Goal: Navigation & Orientation: Find specific page/section

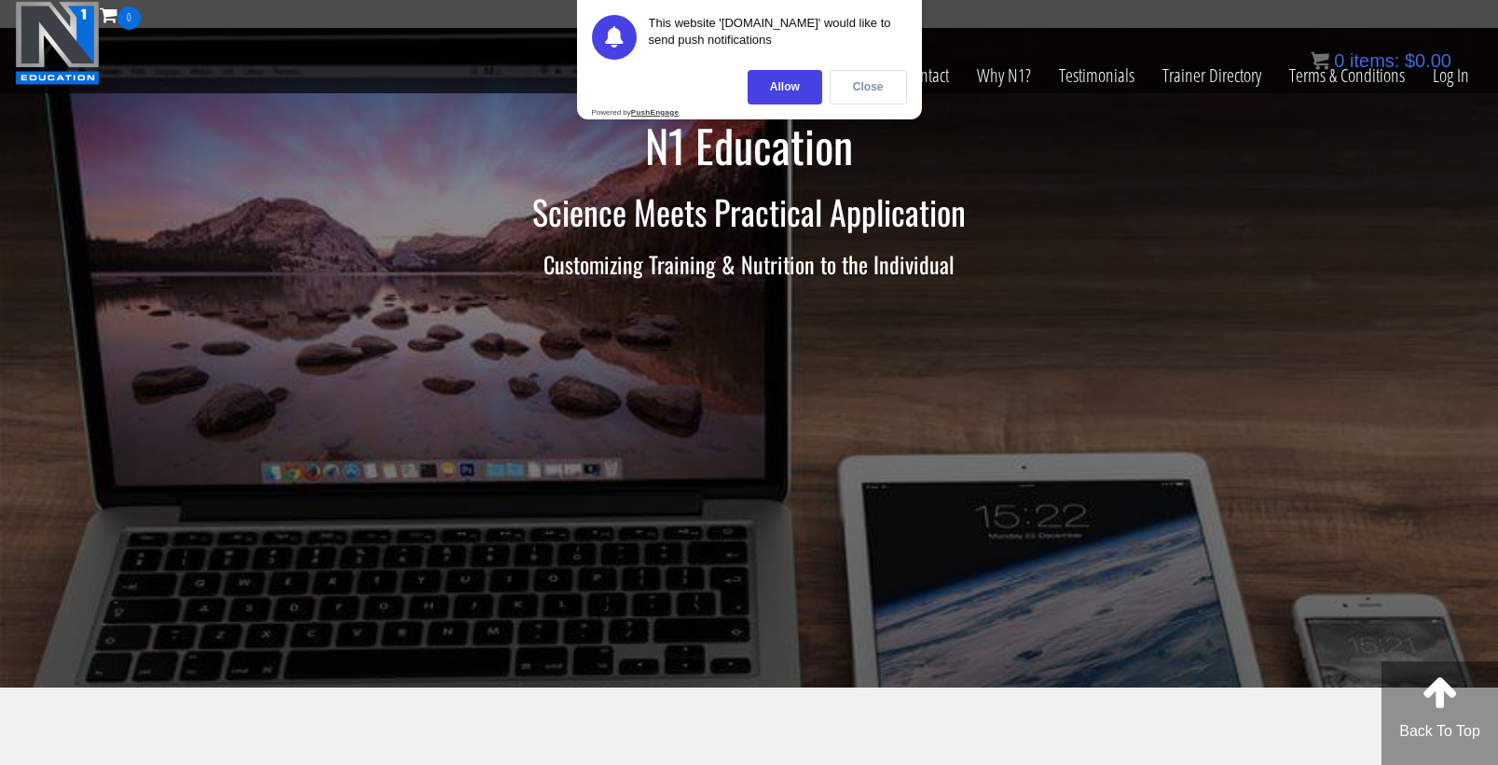
click at [867, 90] on div "Close" at bounding box center [868, 87] width 77 height 34
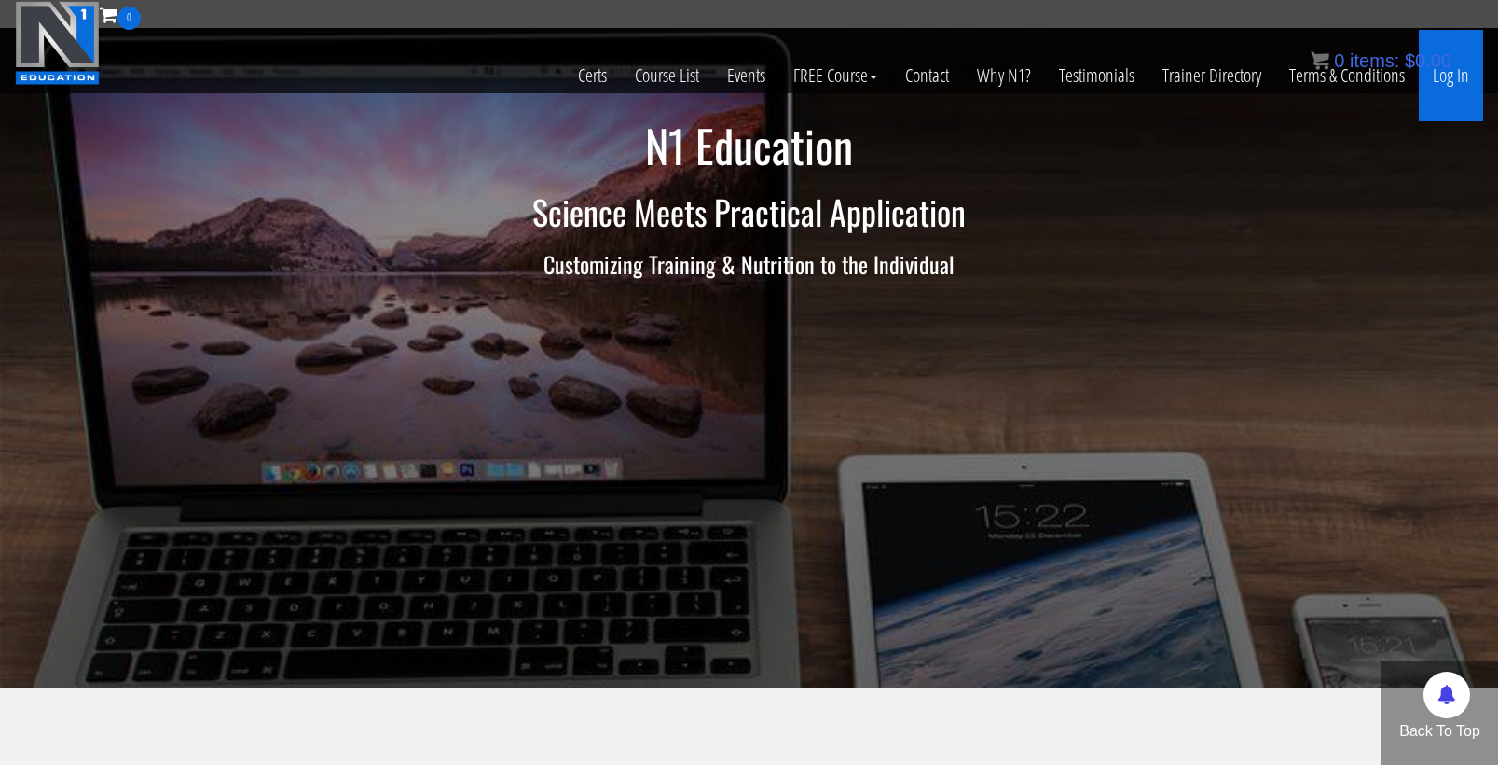
click at [1455, 74] on link "Log In" at bounding box center [1451, 75] width 64 height 91
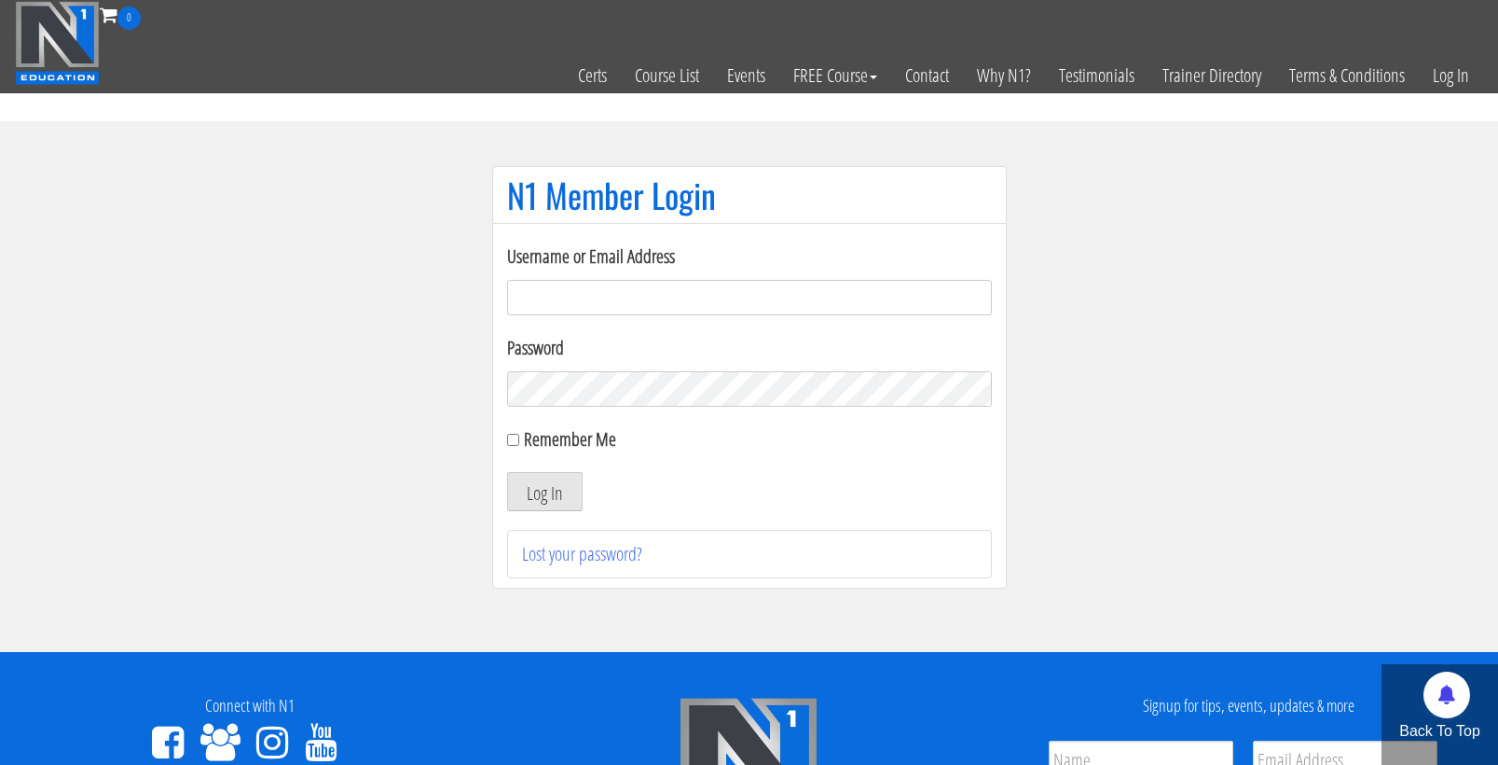
type input "cmoxley"
click at [544, 491] on button "Log In" at bounding box center [545, 491] width 76 height 39
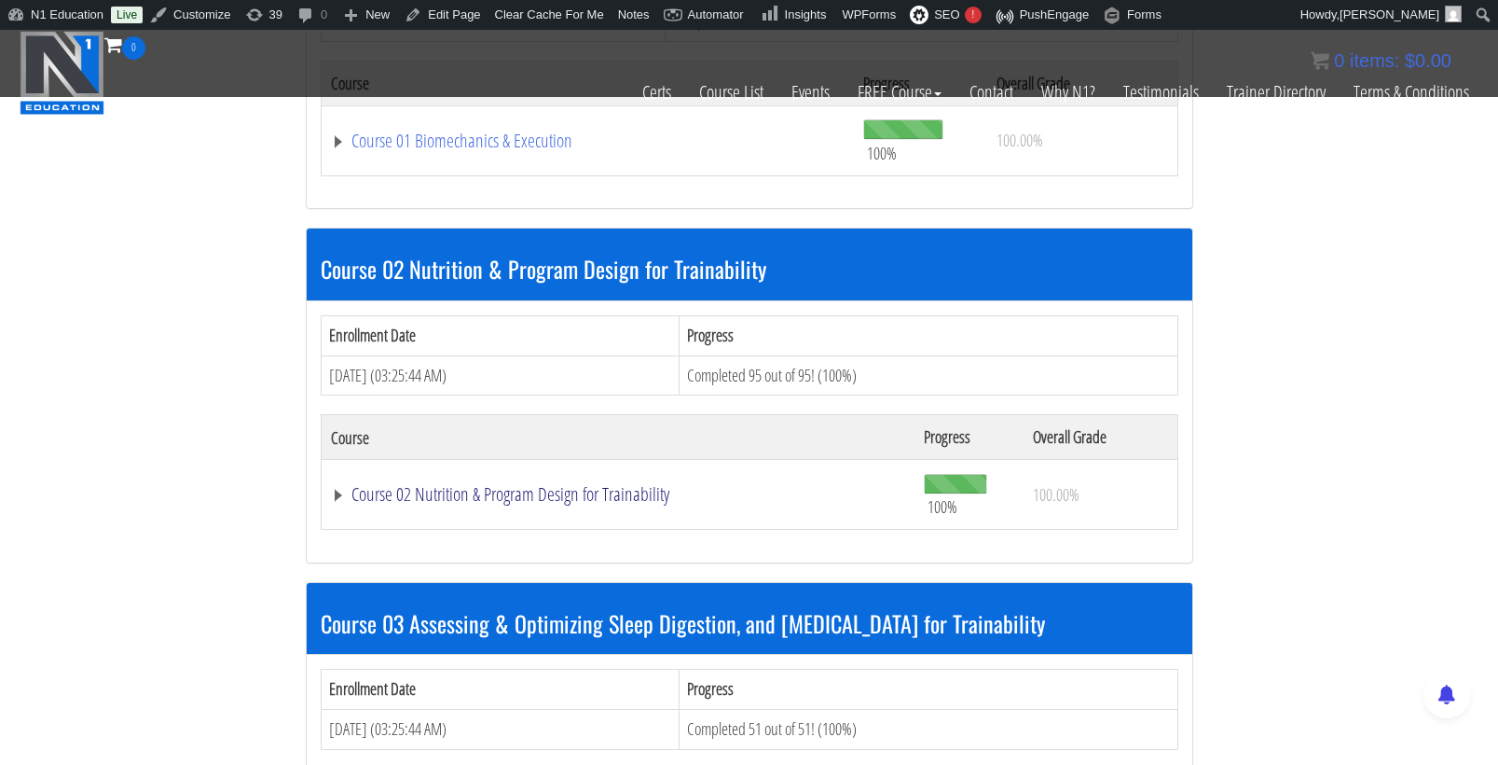
click at [617, 485] on link "Course 02 Nutrition & Program Design for Trainability" at bounding box center [618, 494] width 575 height 19
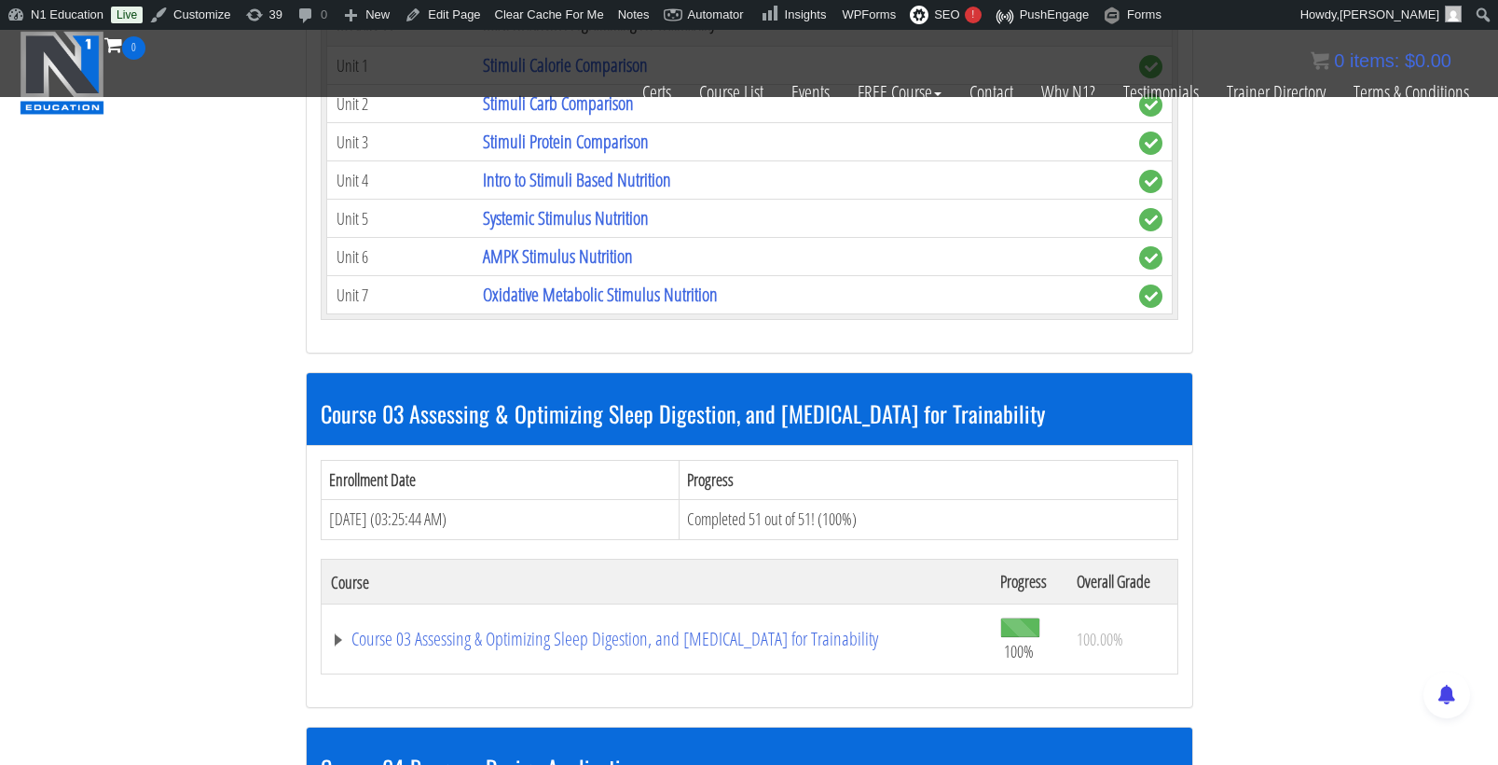
scroll to position [5458, 0]
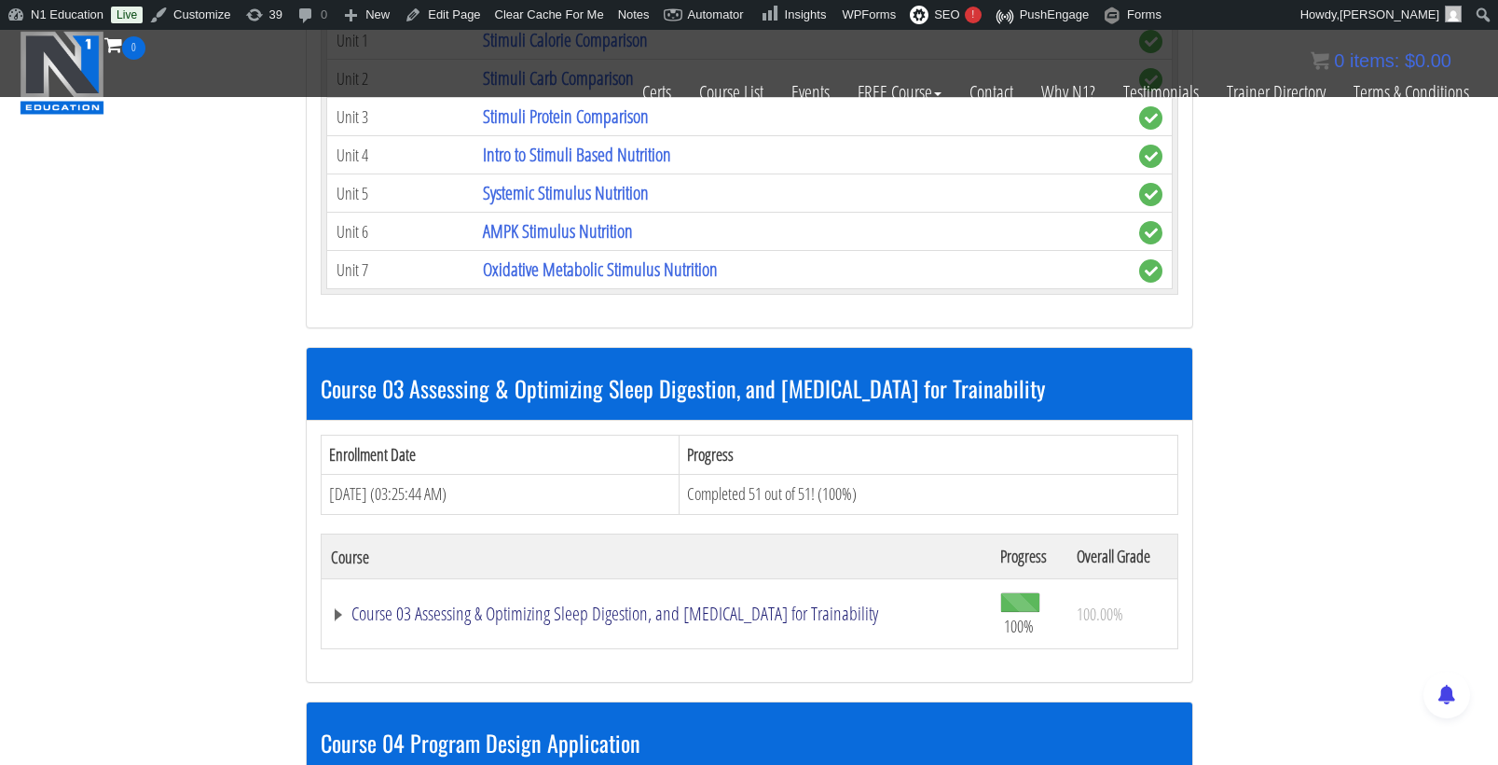
click at [449, 604] on link "Course 03 Assessing & Optimizing Sleep Digestion, and Stress Management for Tra…" at bounding box center [656, 613] width 651 height 19
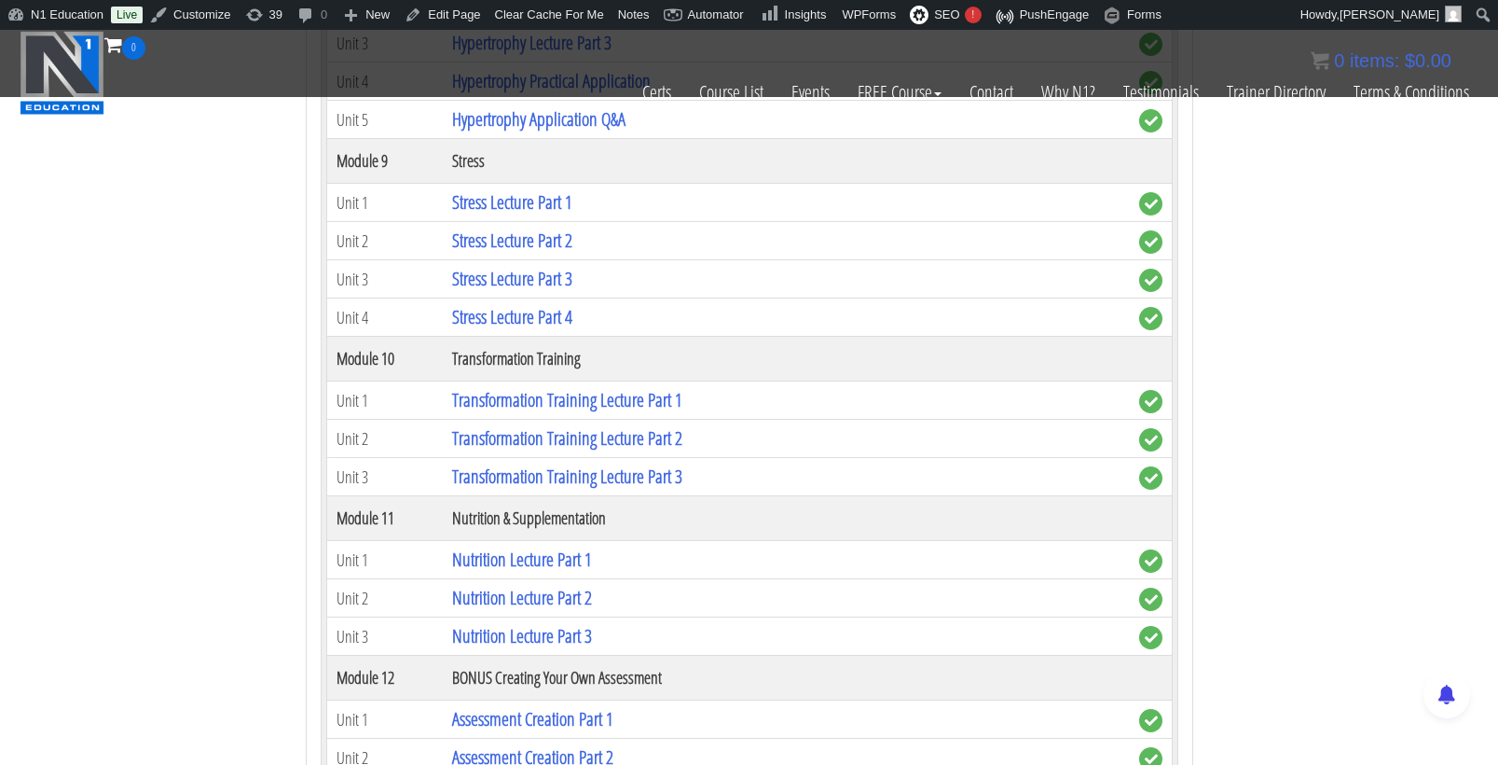
scroll to position [7784, 0]
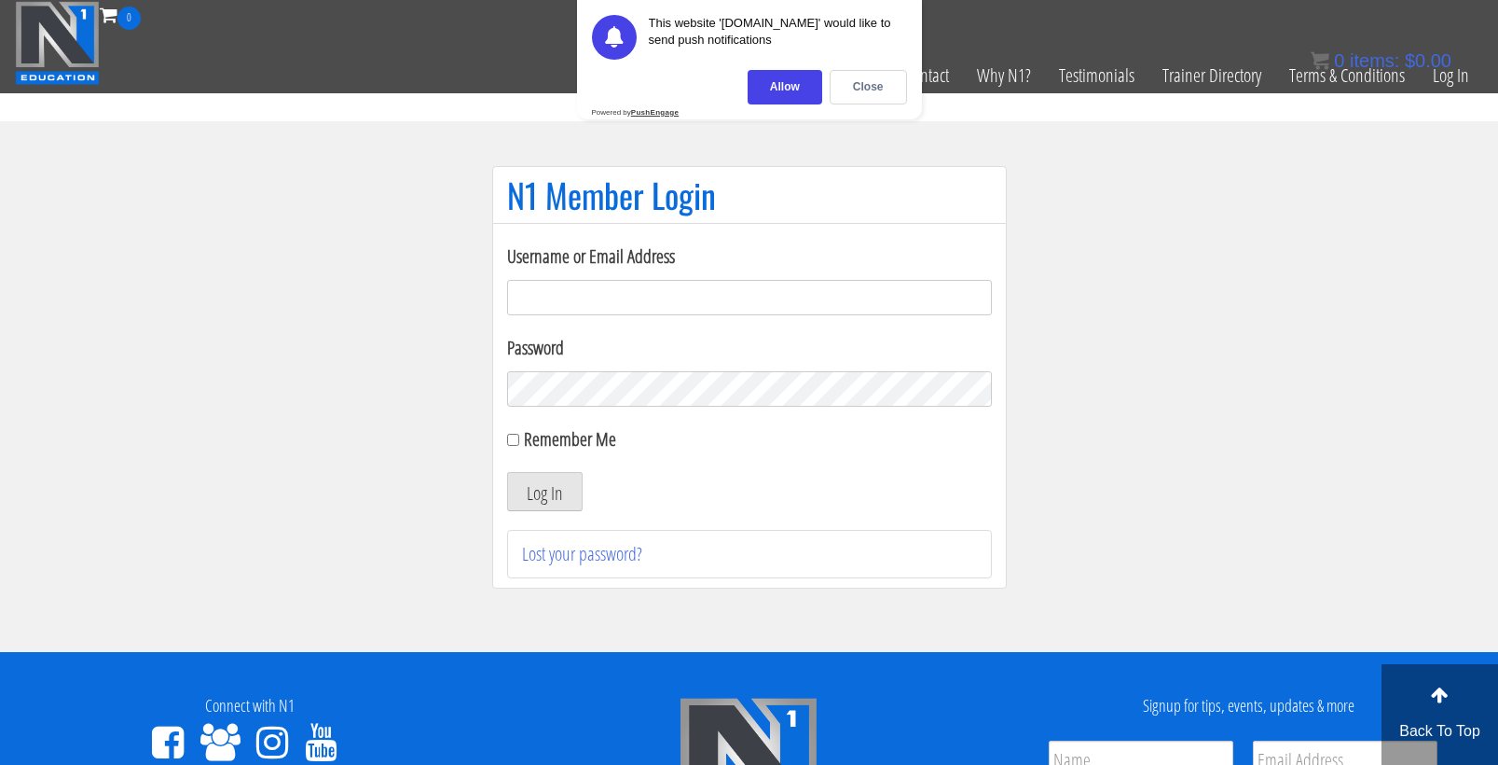
scroll to position [252, 0]
